Goal: Navigation & Orientation: Find specific page/section

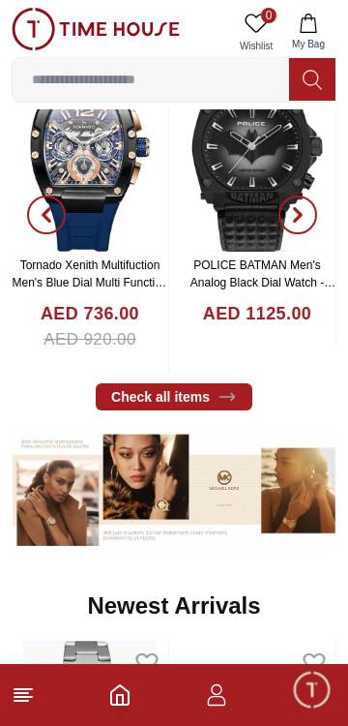
scroll to position [463, 0]
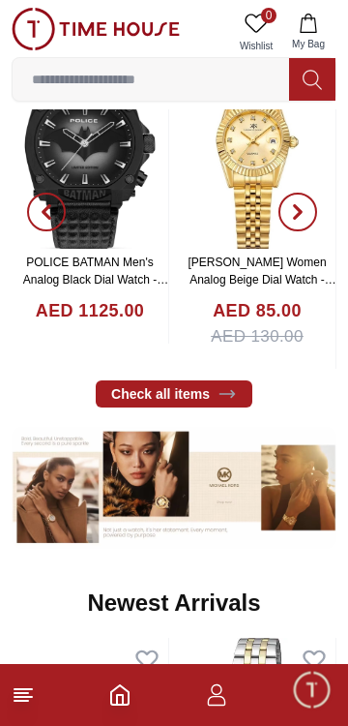
click at [34, 691] on icon at bounding box center [23, 694] width 23 height 23
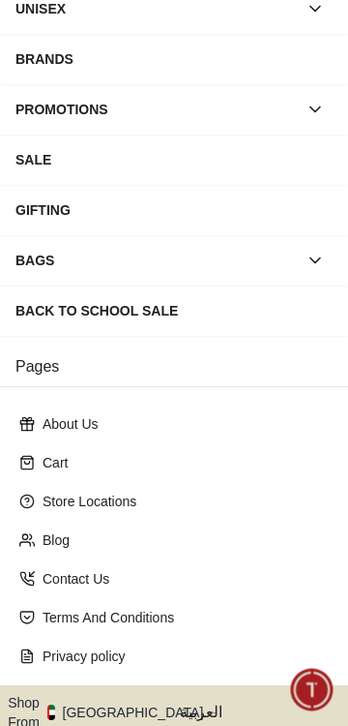
scroll to position [312, 0]
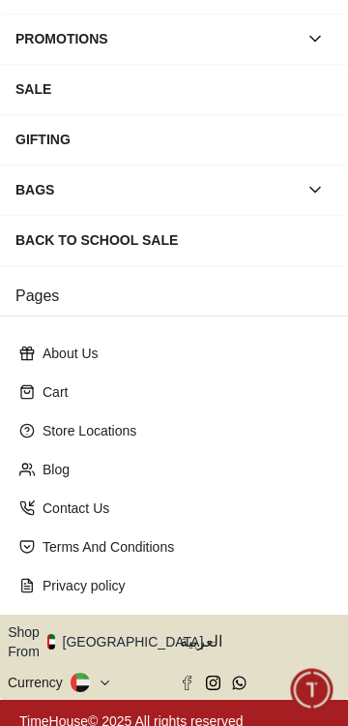
click at [129, 634] on button "Shop From [GEOGRAPHIC_DATA]" at bounding box center [113, 641] width 210 height 39
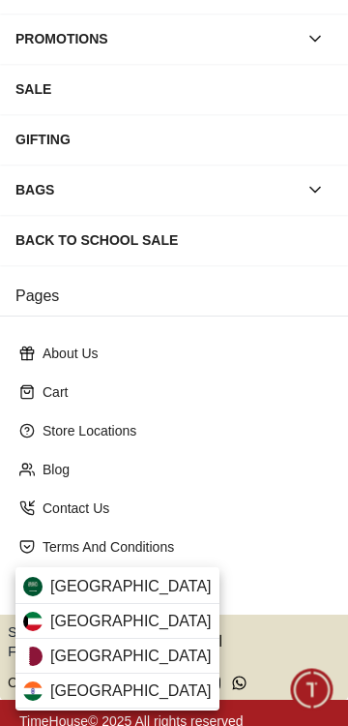
click at [130, 620] on div "[GEOGRAPHIC_DATA]" at bounding box center [117, 621] width 204 height 35
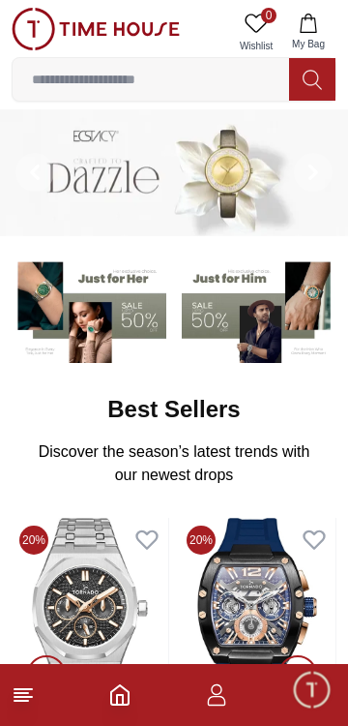
click at [48, 694] on footer at bounding box center [174, 695] width 348 height 62
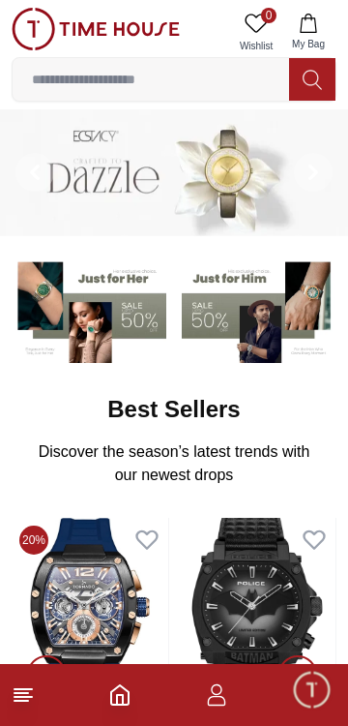
click at [24, 689] on line at bounding box center [23, 689] width 17 height 0
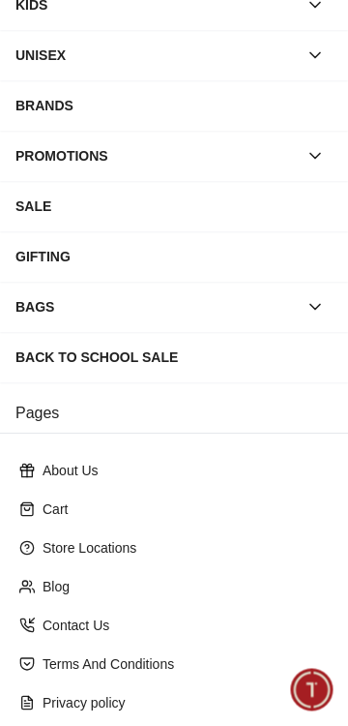
scroll to position [312, 0]
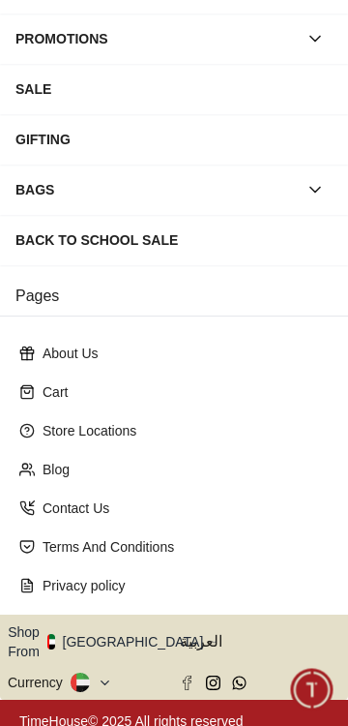
click at [123, 625] on button "Shop From [GEOGRAPHIC_DATA]" at bounding box center [113, 641] width 210 height 39
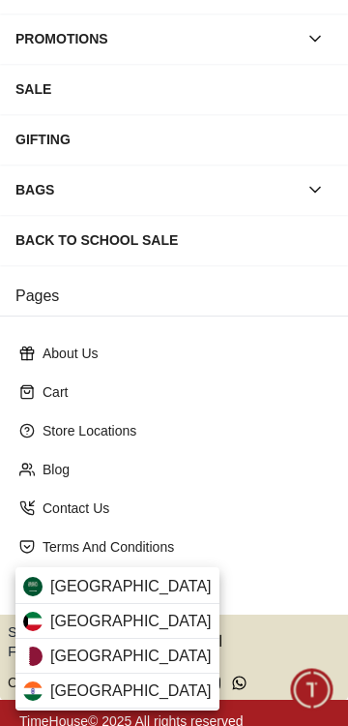
click at [149, 619] on div "[GEOGRAPHIC_DATA]" at bounding box center [117, 621] width 204 height 35
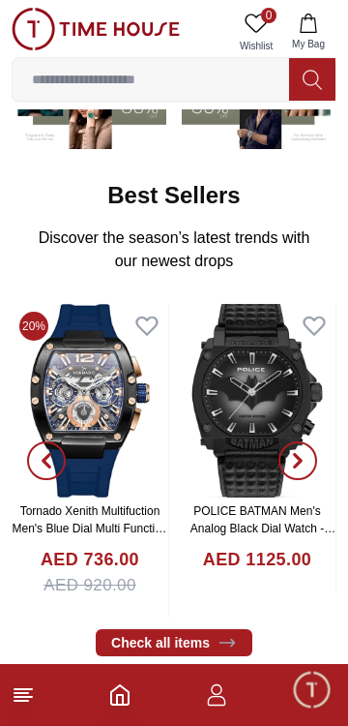
scroll to position [212, 0]
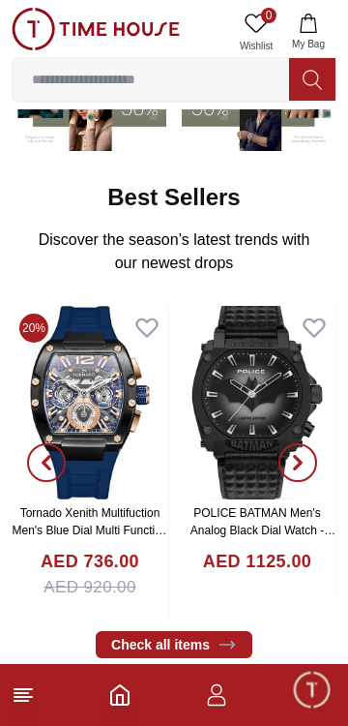
click at [32, 688] on icon at bounding box center [23, 694] width 23 height 23
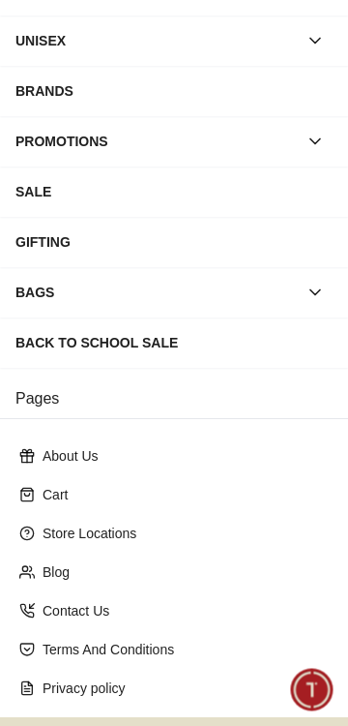
scroll to position [312, 0]
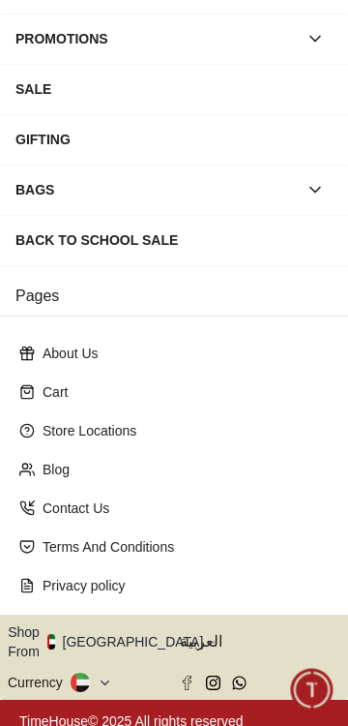
click at [123, 640] on button "Shop From [GEOGRAPHIC_DATA]" at bounding box center [113, 641] width 210 height 39
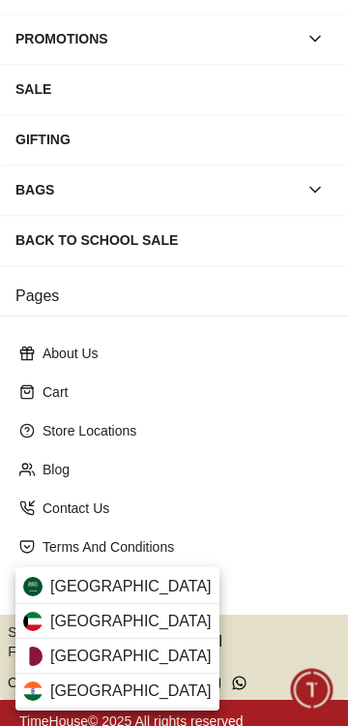
click at [128, 613] on div "[GEOGRAPHIC_DATA]" at bounding box center [117, 621] width 204 height 35
